Goal: Task Accomplishment & Management: Manage account settings

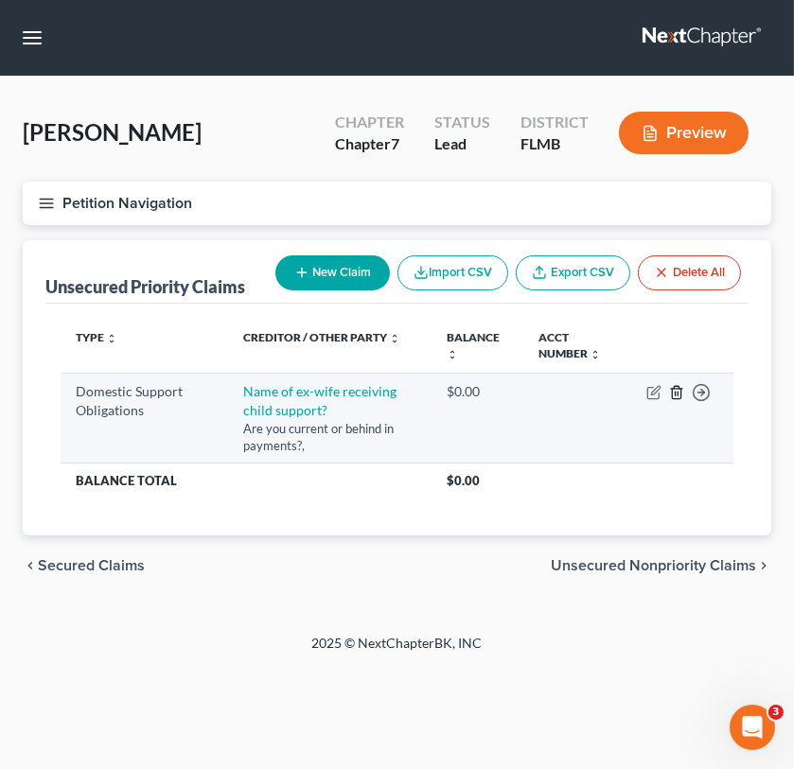
click at [677, 395] on icon "button" at bounding box center [676, 392] width 15 height 15
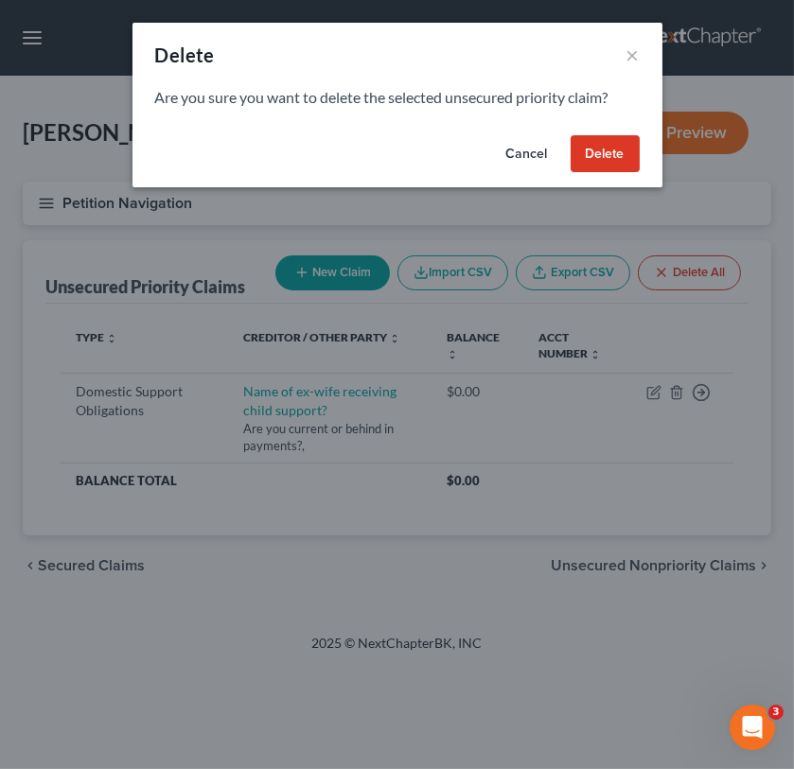
click at [593, 159] on button "Delete" at bounding box center [605, 154] width 69 height 38
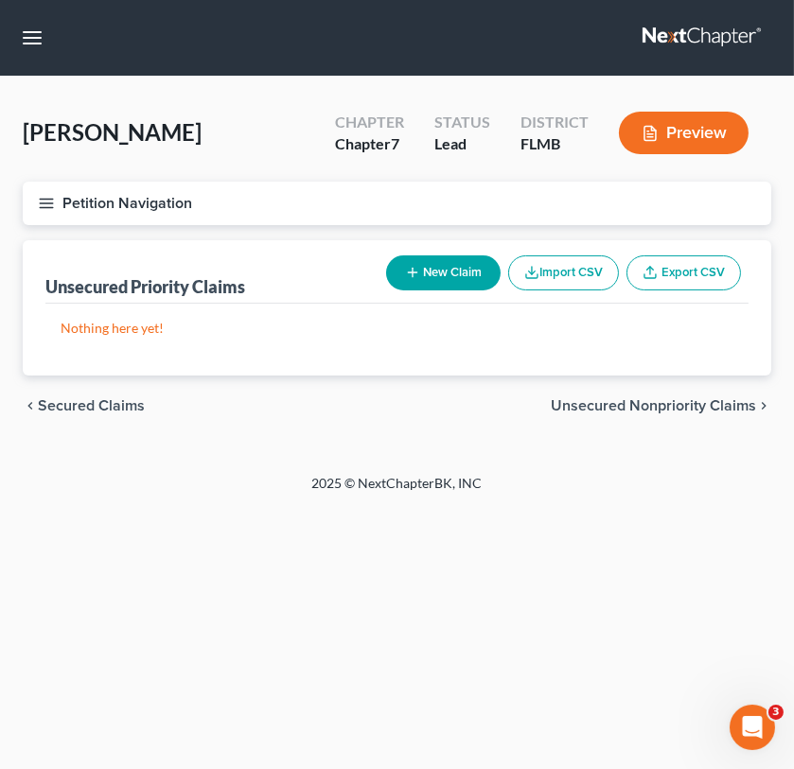
click at [339, 626] on div "Home New Case Client Portal [PERSON_NAME] Law Office, P.A. [PERSON_NAME][EMAIL_…" at bounding box center [397, 384] width 794 height 769
click at [44, 207] on line "button" at bounding box center [46, 207] width 13 height 0
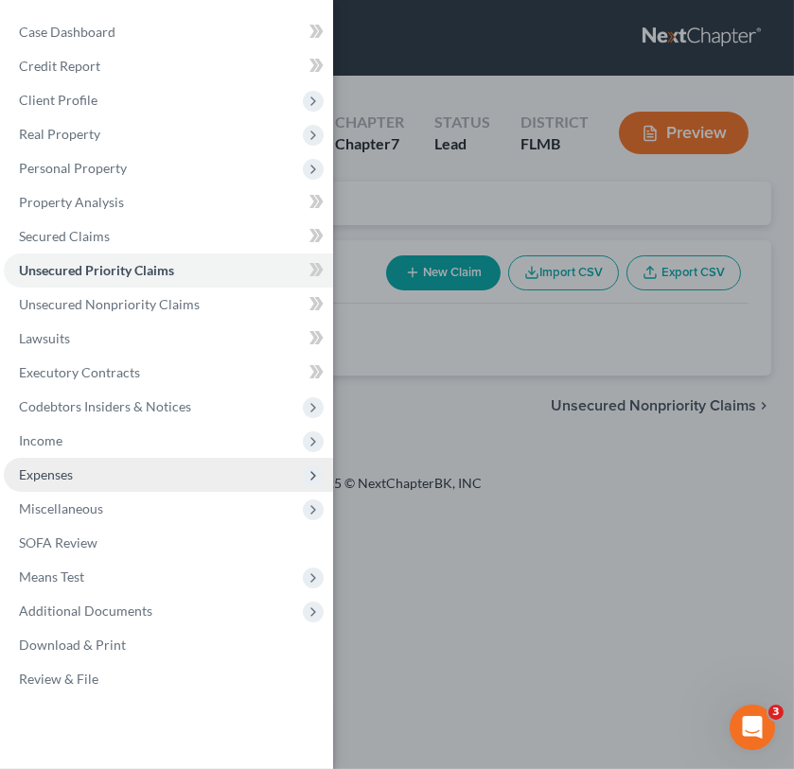
click at [107, 471] on span "Expenses" at bounding box center [168, 475] width 329 height 34
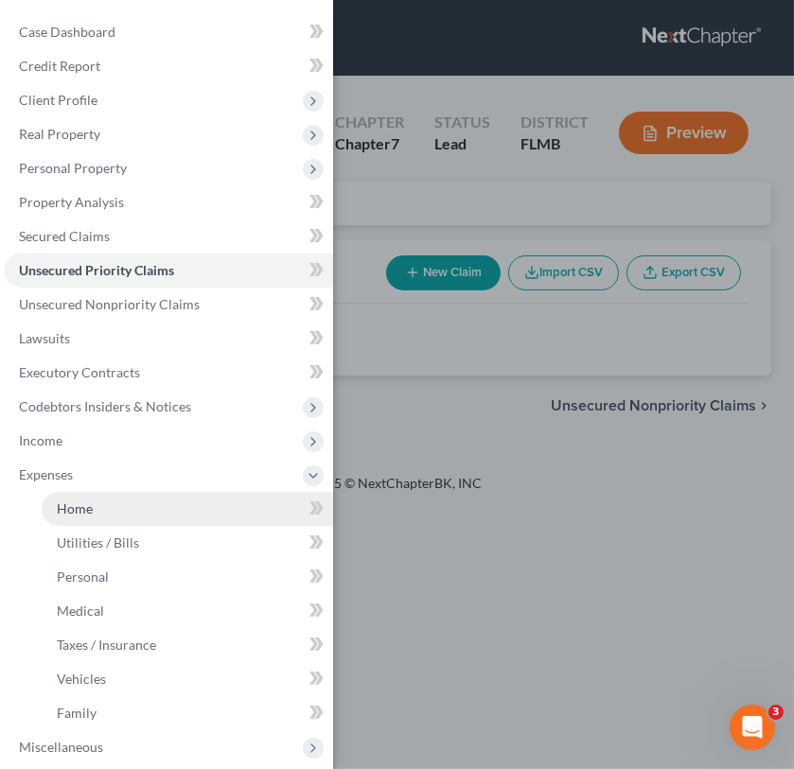
click at [140, 517] on link "Home" at bounding box center [187, 509] width 291 height 34
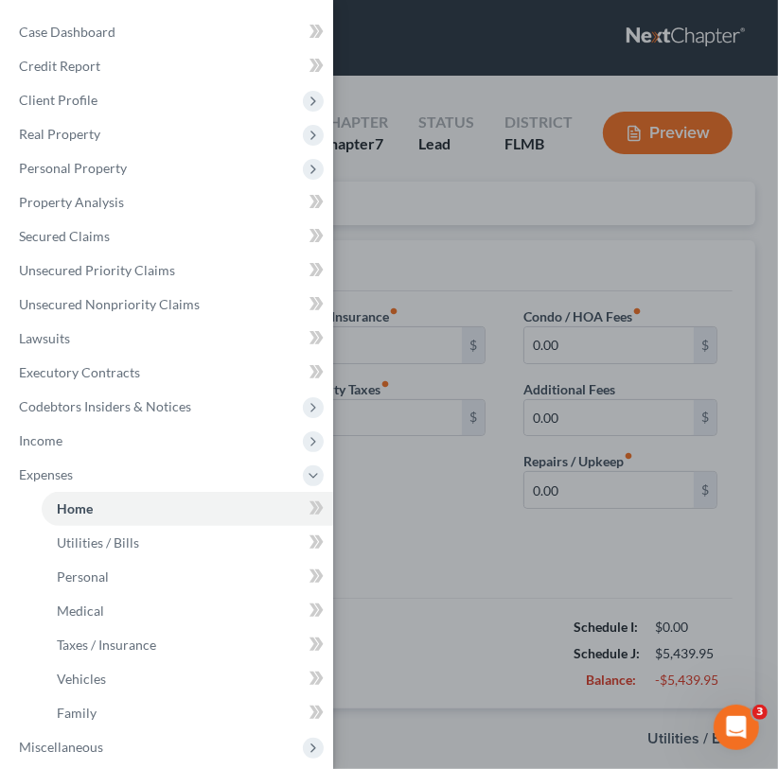
click at [574, 587] on div "Case Dashboard Payments Invoices Payments Payments Credit Report Client Profile" at bounding box center [389, 384] width 778 height 769
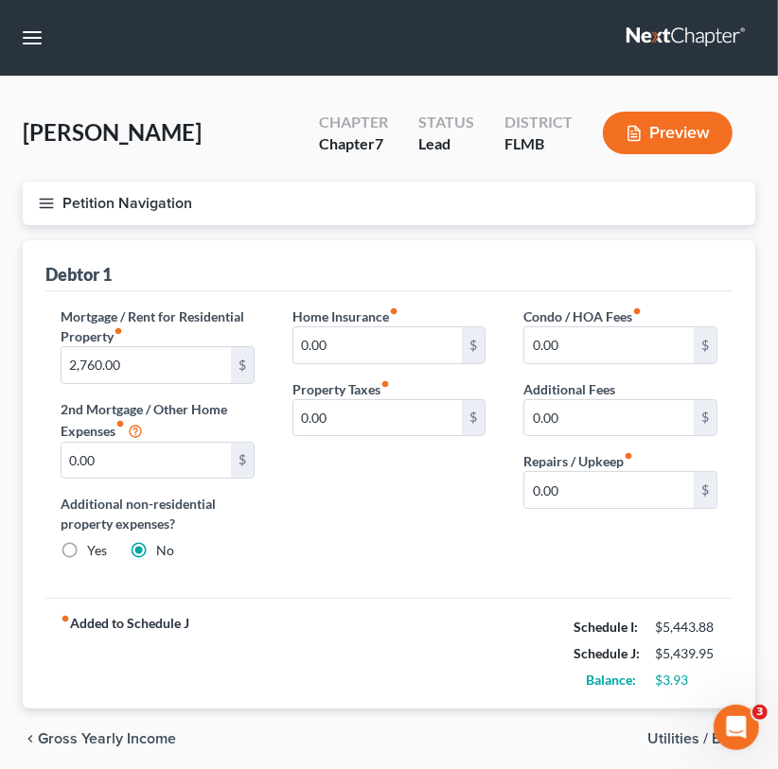
click at [680, 731] on span "Utilities / Bills" at bounding box center [693, 738] width 93 height 15
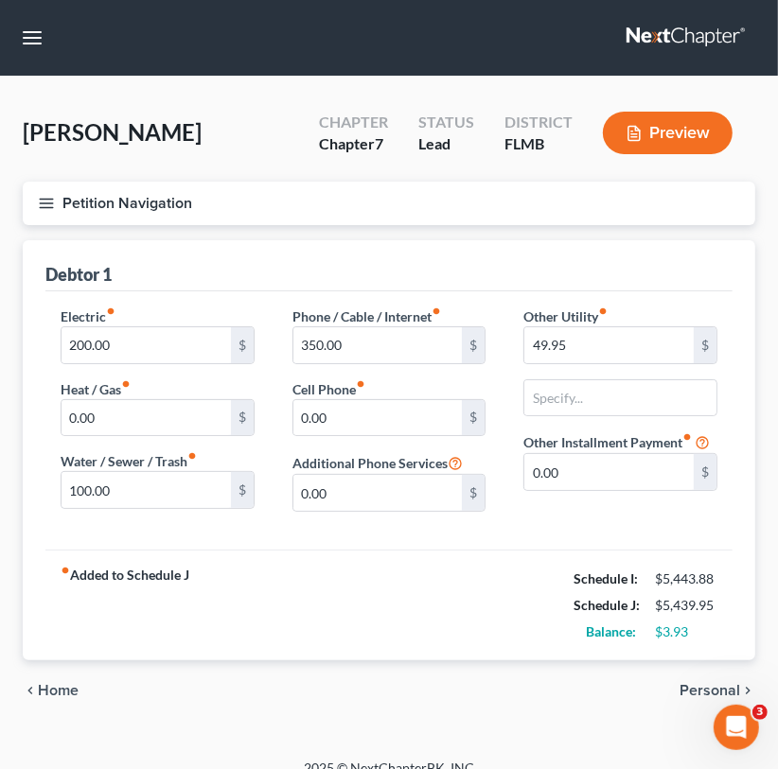
click at [695, 693] on span "Personal" at bounding box center [709, 690] width 61 height 15
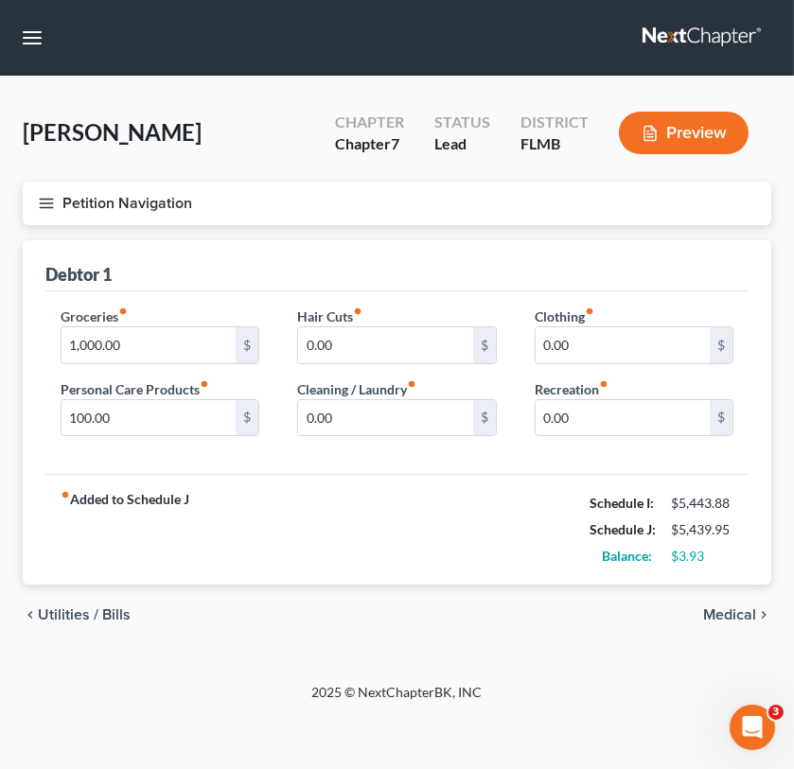
click at [730, 607] on span "Medical" at bounding box center [729, 614] width 53 height 15
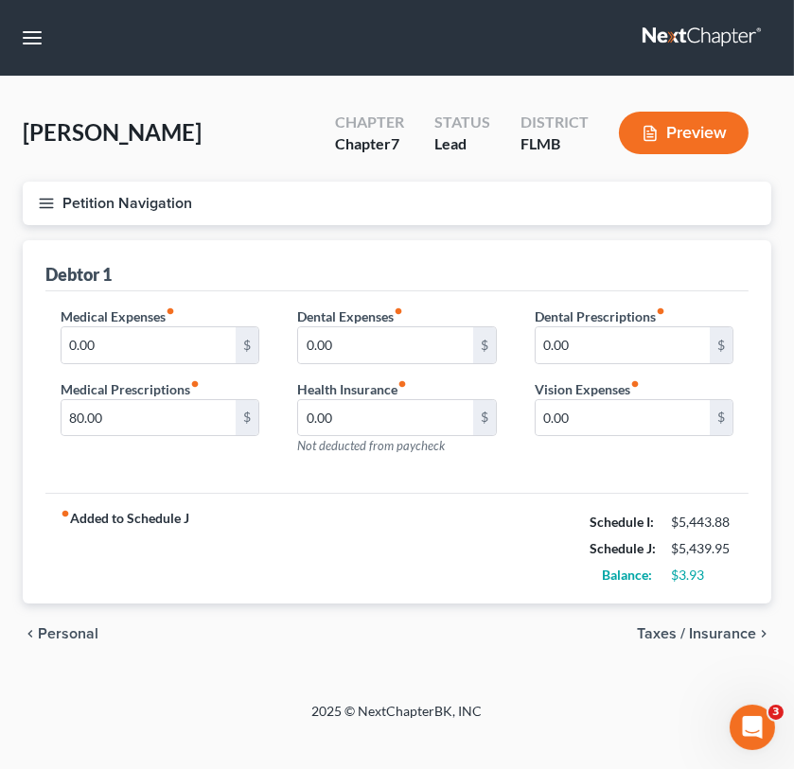
click at [55, 634] on span "Personal" at bounding box center [68, 633] width 61 height 15
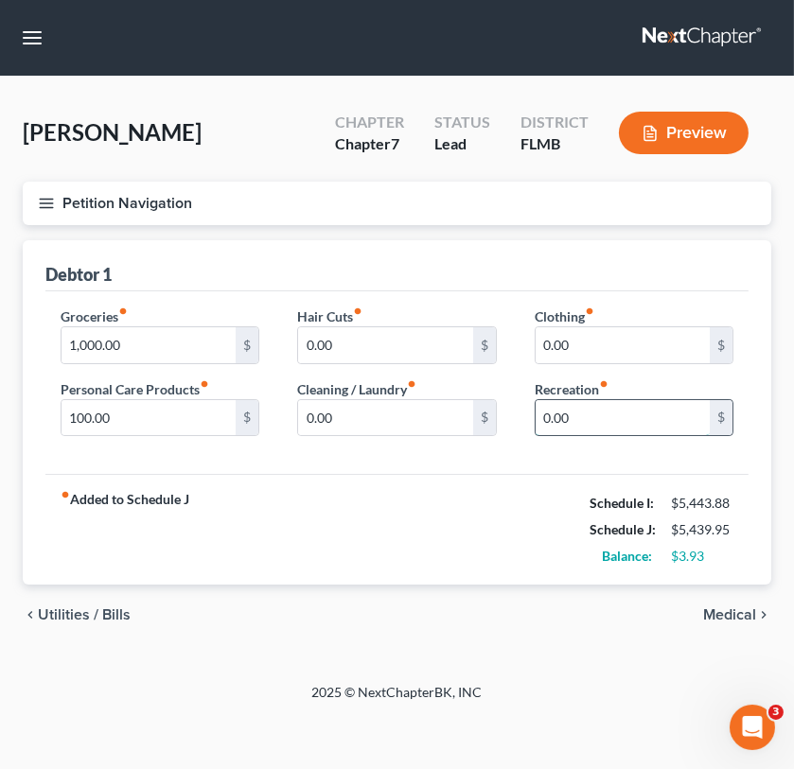
click at [543, 411] on input "0.00" at bounding box center [623, 418] width 174 height 36
type input "50.00"
click at [724, 607] on span "Medical" at bounding box center [729, 614] width 53 height 15
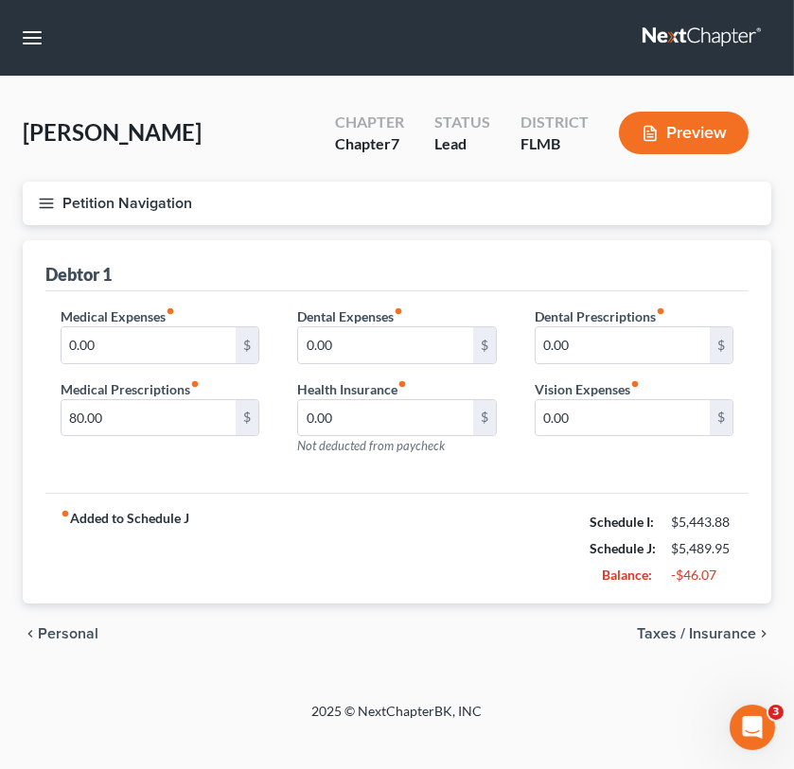
click at [667, 629] on span "Taxes / Insurance" at bounding box center [696, 633] width 119 height 15
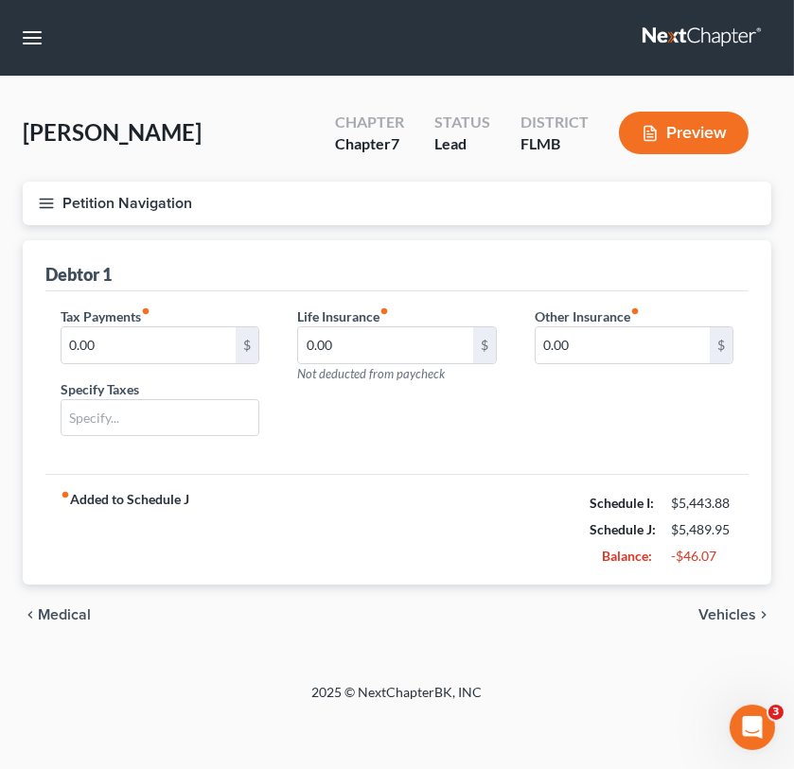
click at [735, 632] on div "chevron_left Medical Vehicles chevron_right" at bounding box center [397, 615] width 748 height 61
click at [734, 607] on span "Vehicles" at bounding box center [727, 614] width 58 height 15
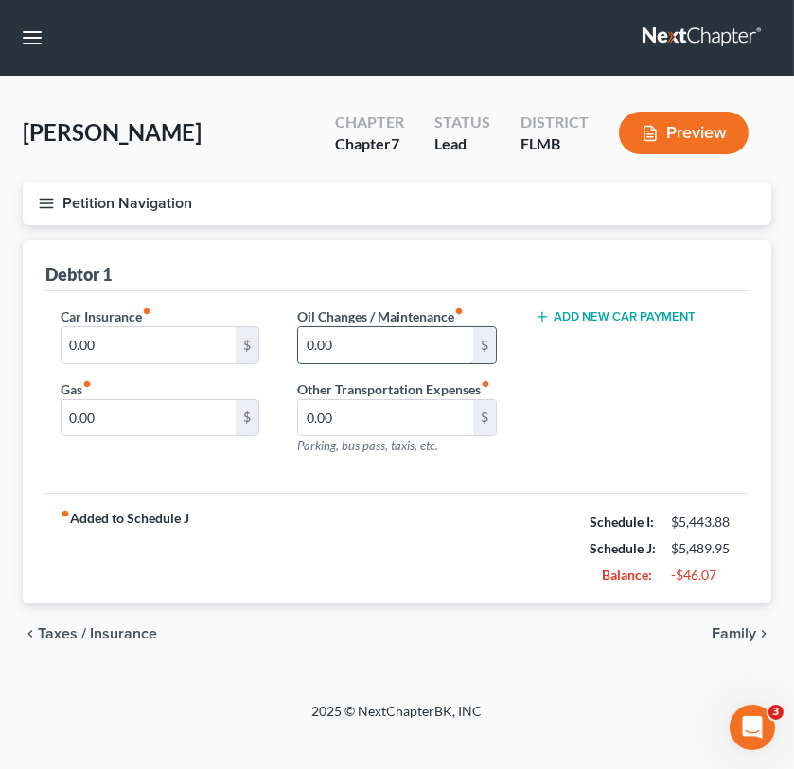
click at [386, 330] on input "0.00" at bounding box center [385, 345] width 174 height 36
type input "6"
type input "50"
click at [162, 396] on div "Gas fiber_manual_record 0.00 $" at bounding box center [160, 408] width 199 height 58
click at [69, 415] on input "0.00" at bounding box center [149, 418] width 174 height 36
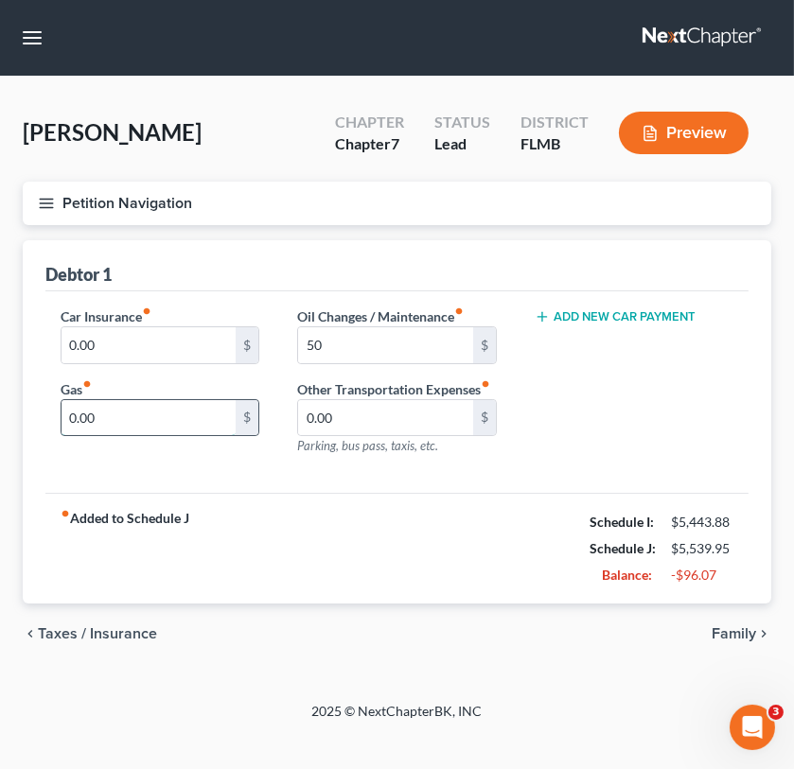
click at [69, 415] on input "0.00" at bounding box center [149, 418] width 174 height 36
type input "100.00"
click at [750, 632] on span "Family" at bounding box center [734, 633] width 44 height 15
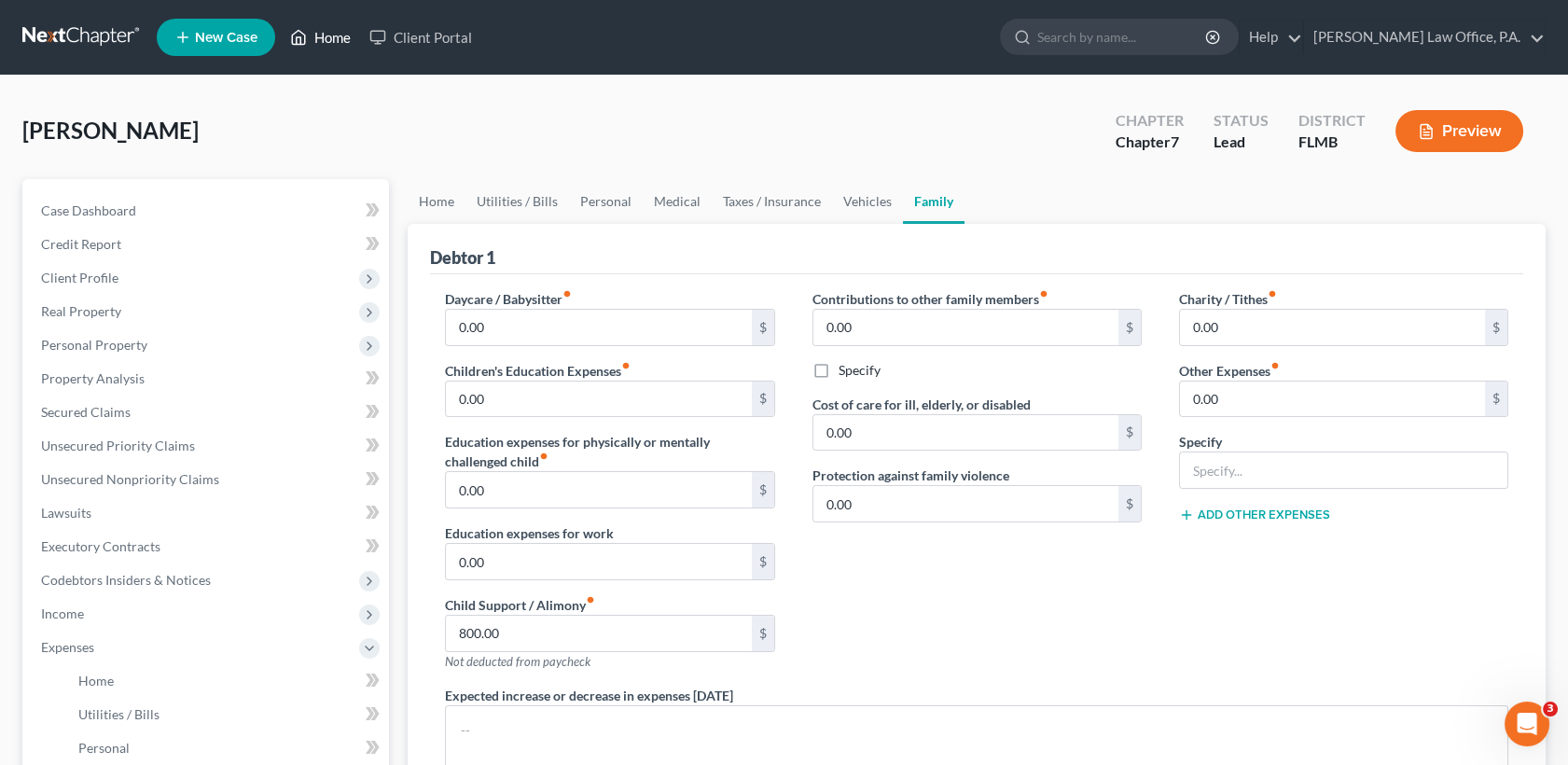
click at [349, 34] on link "Home" at bounding box center [320, 37] width 79 height 34
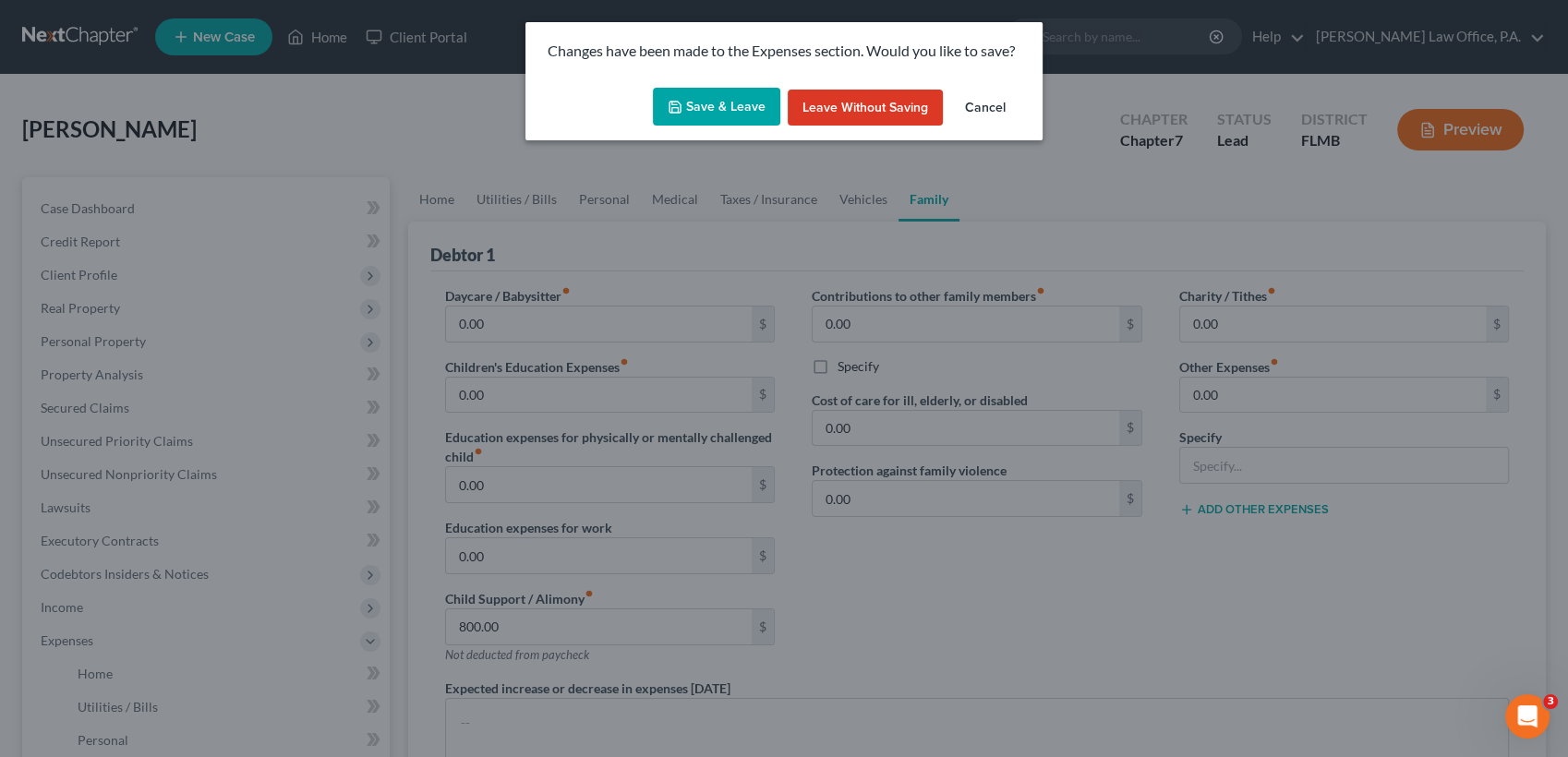
click at [736, 108] on button "Save & Leave" at bounding box center [716, 107] width 128 height 39
